Goal: Transaction & Acquisition: Book appointment/travel/reservation

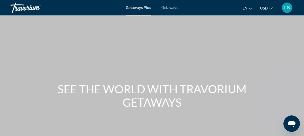
click at [250, 8] on icon "Change language" at bounding box center [251, 9] width 4 height 4
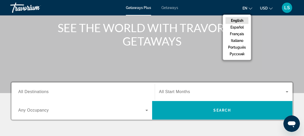
scroll to position [68, 0]
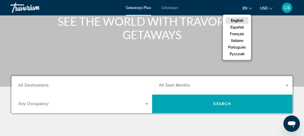
click at [250, 8] on icon "Change language" at bounding box center [251, 9] width 4 height 4
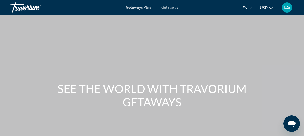
scroll to position [0, 0]
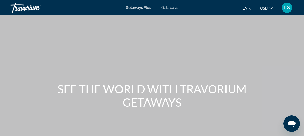
click at [140, 7] on span "Getaways Plus" at bounding box center [138, 8] width 25 height 4
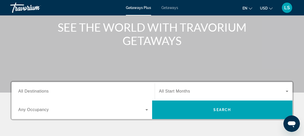
scroll to position [50, 0]
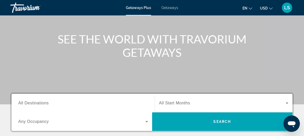
click at [286, 7] on span "LS" at bounding box center [287, 7] width 6 height 5
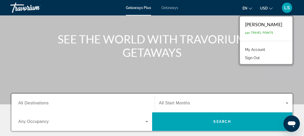
drag, startPoint x: 8, startPoint y: 37, endPoint x: 11, endPoint y: 31, distance: 6.7
click at [9, 37] on div "SEE THE WORLD WITH TRAVORIUM GETAWAYS" at bounding box center [152, 45] width 304 height 27
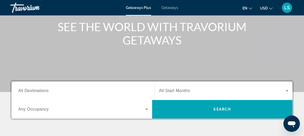
scroll to position [104, 0]
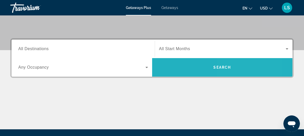
click at [241, 69] on span "Search" at bounding box center [222, 67] width 140 height 12
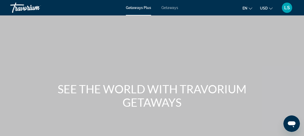
click at [169, 7] on span "Getaways" at bounding box center [169, 8] width 17 height 4
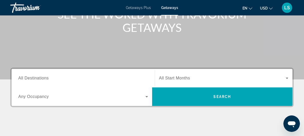
scroll to position [74, 0]
